Goal: Download file/media: Download file/media

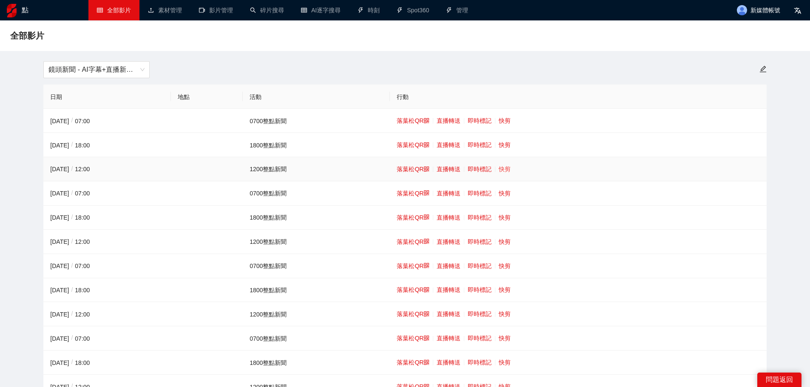
click at [499, 166] on font "快剪" at bounding box center [505, 169] width 12 height 7
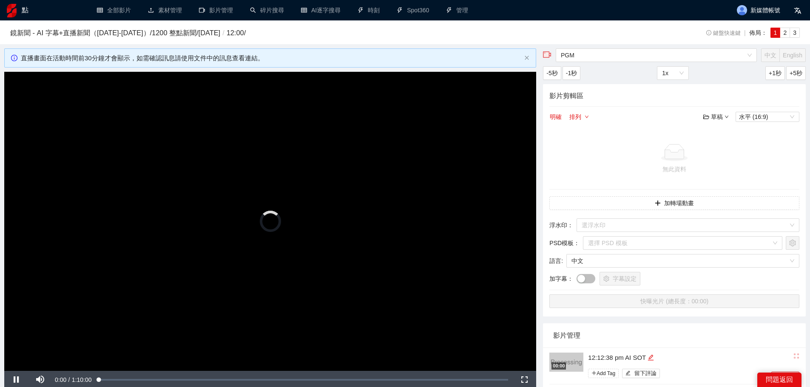
click at [404, 173] on video "Video Player" at bounding box center [270, 221] width 532 height 299
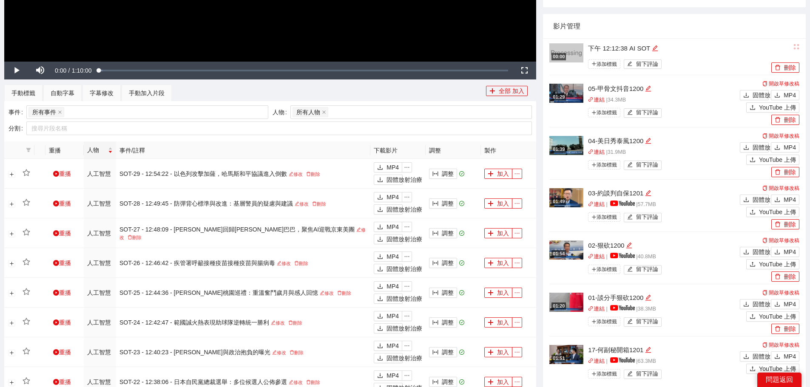
scroll to position [340, 0]
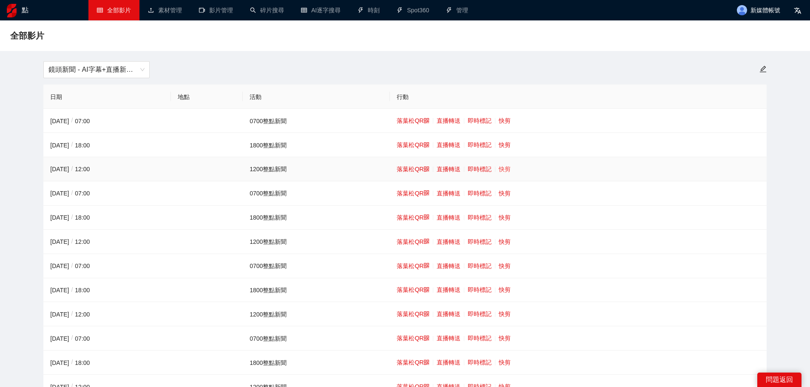
click at [501, 171] on font "快剪" at bounding box center [505, 169] width 12 height 7
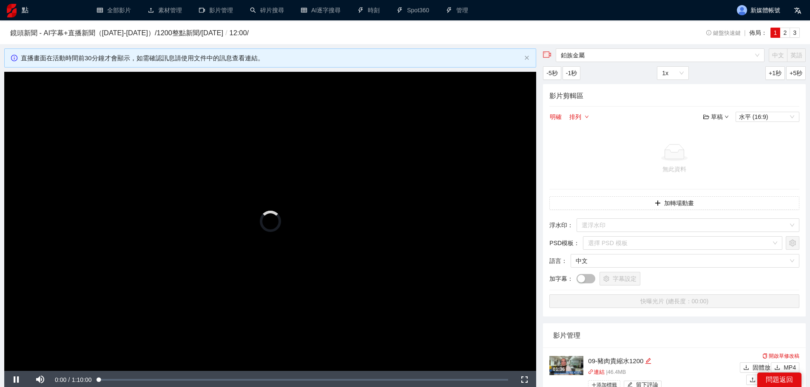
click at [443, 201] on video "Video Player" at bounding box center [270, 221] width 532 height 299
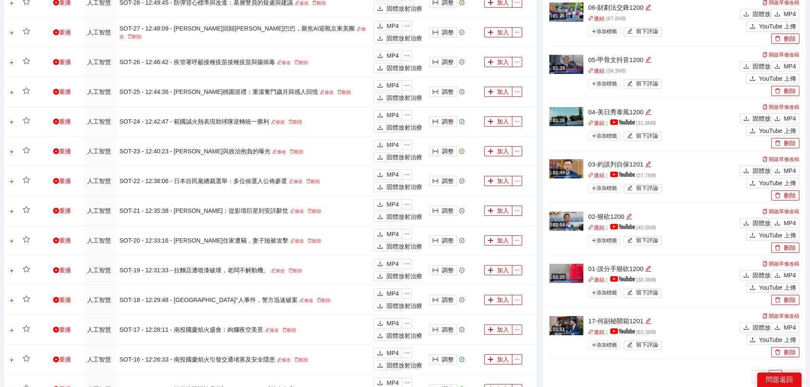
scroll to position [510, 0]
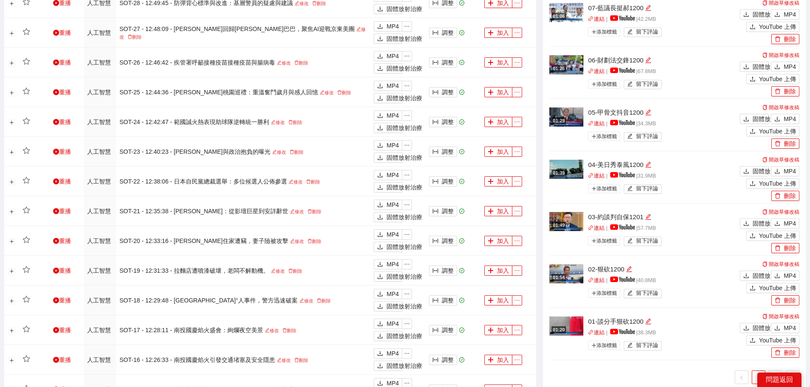
click at [727, 384] on ul "1 2" at bounding box center [674, 378] width 250 height 14
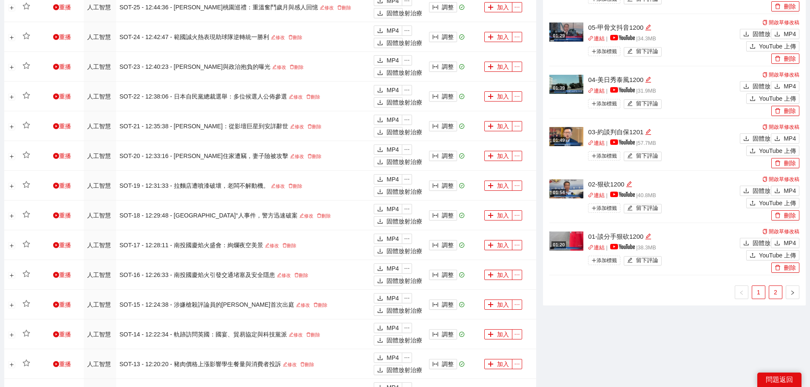
click at [774, 291] on font "2" at bounding box center [775, 292] width 3 height 7
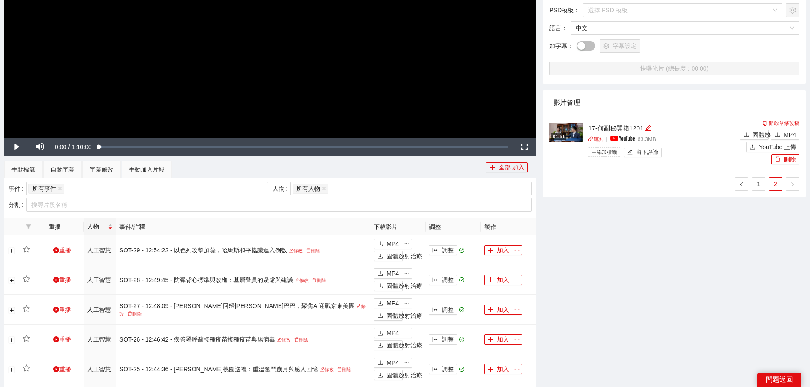
scroll to position [213, 0]
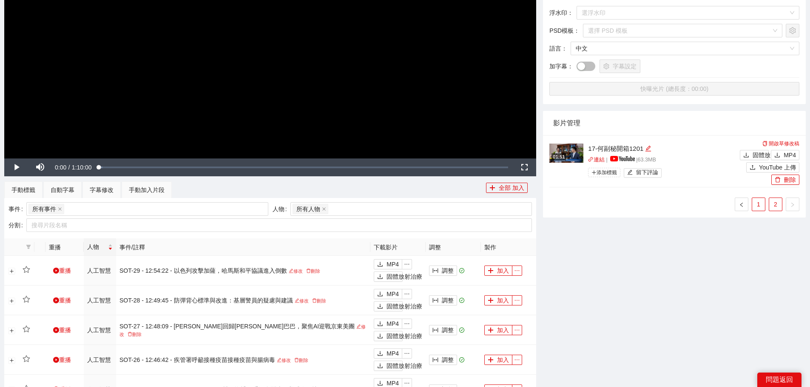
click at [762, 201] on link "1" at bounding box center [758, 204] width 13 height 13
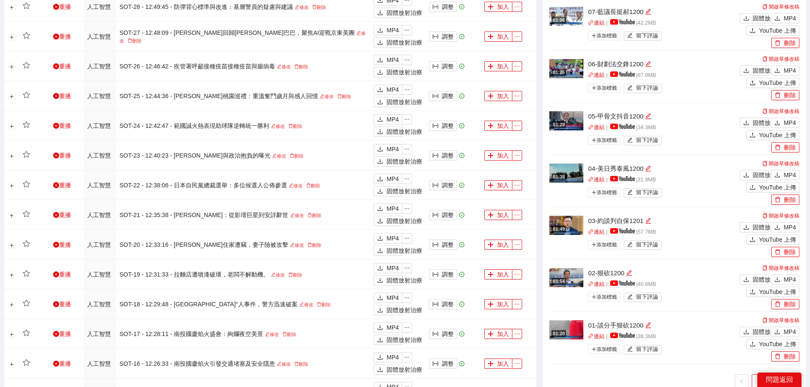
scroll to position [510, 0]
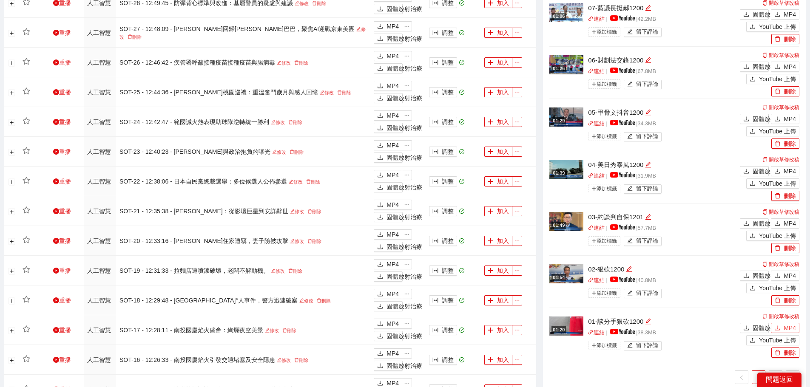
click at [779, 327] on icon "下載" at bounding box center [777, 328] width 6 height 6
click at [783, 273] on button "MP4" at bounding box center [785, 276] width 28 height 10
click at [781, 219] on button "MP4" at bounding box center [785, 224] width 28 height 10
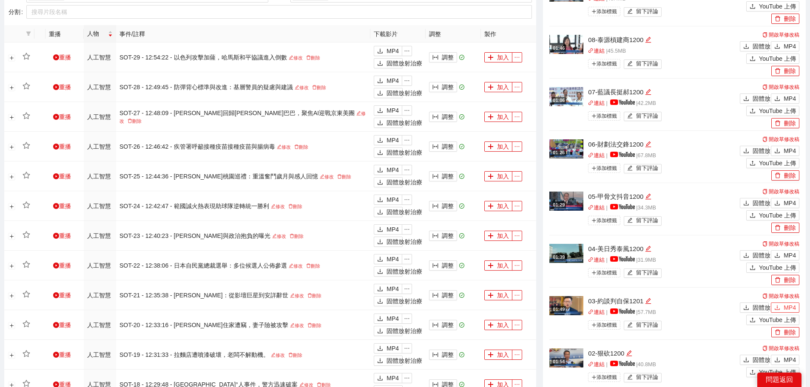
scroll to position [425, 0]
click at [786, 254] on font "MP4" at bounding box center [790, 256] width 12 height 7
click at [781, 201] on button "MP4" at bounding box center [785, 204] width 28 height 10
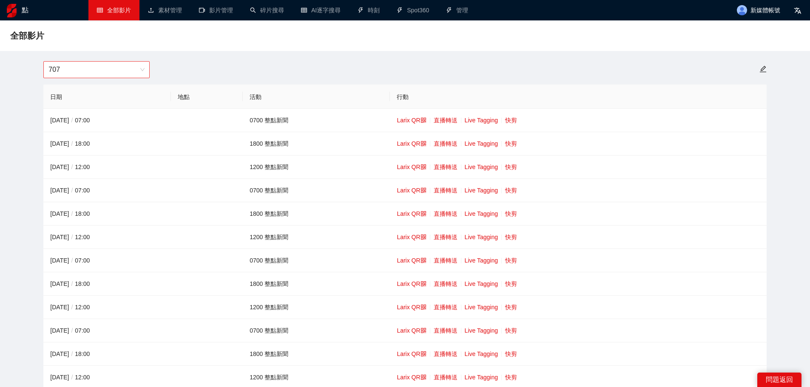
click at [117, 68] on span "707" at bounding box center [96, 70] width 96 height 16
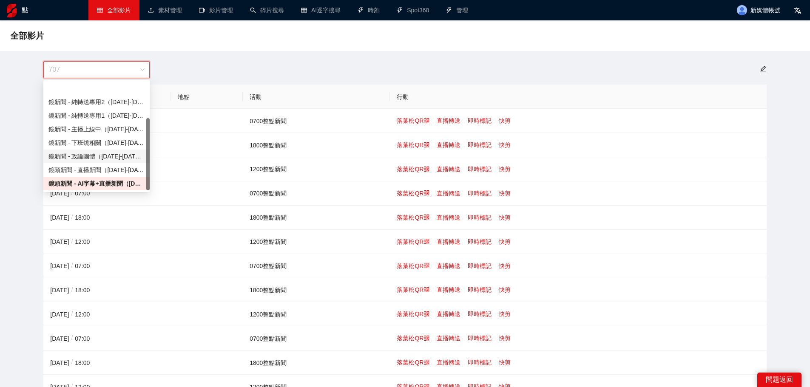
scroll to position [54, 0]
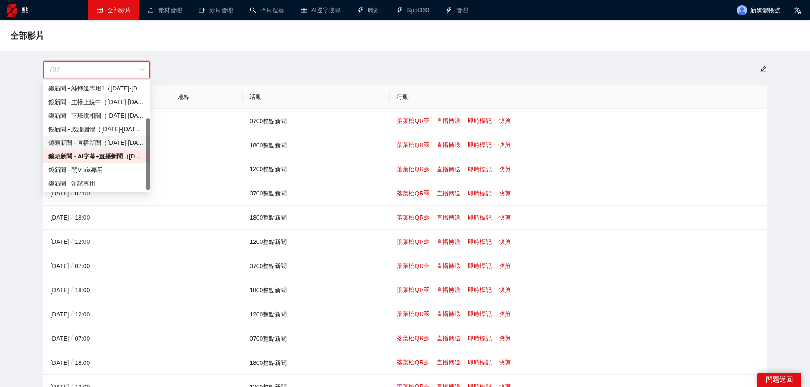
click at [95, 138] on div "鏡頭新聞 - 直播新聞（[DATE]-[DATE]）" at bounding box center [96, 142] width 96 height 9
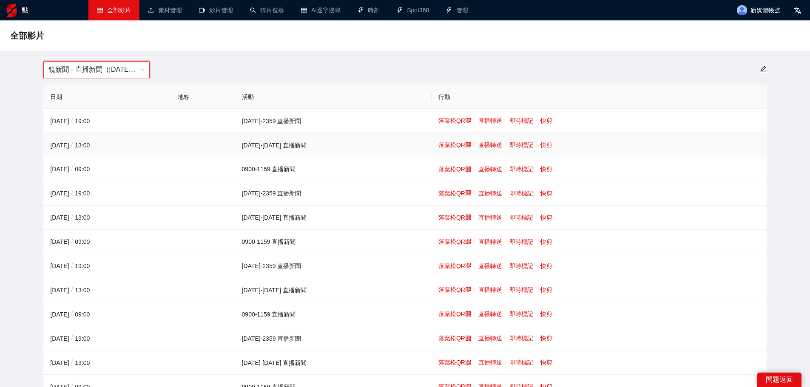
click at [540, 143] on font "快剪" at bounding box center [546, 145] width 12 height 7
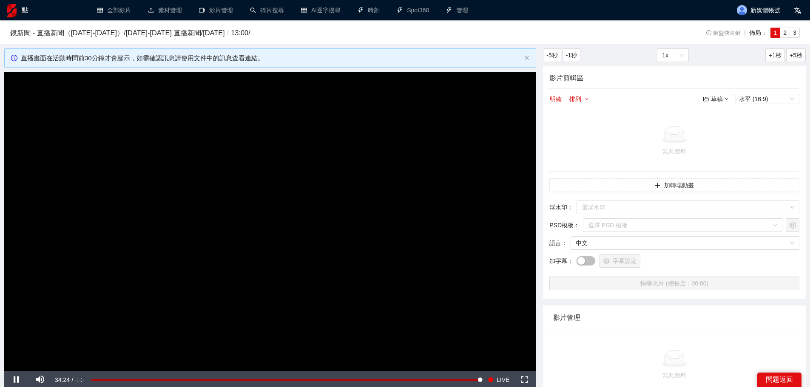
click at [225, 211] on video "Video Player" at bounding box center [270, 221] width 532 height 299
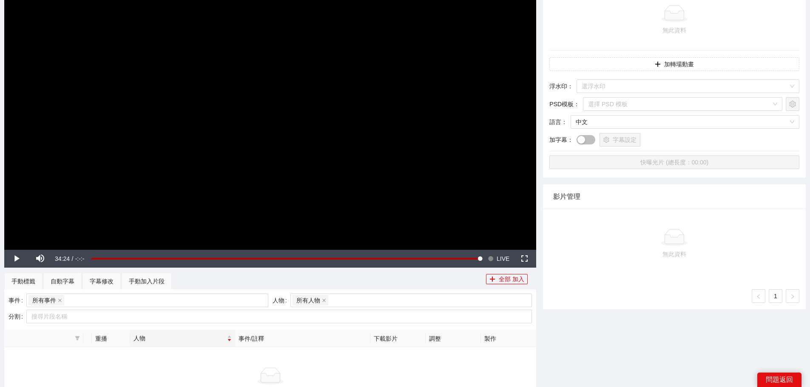
scroll to position [43, 0]
